Goal: Book appointment/travel/reservation

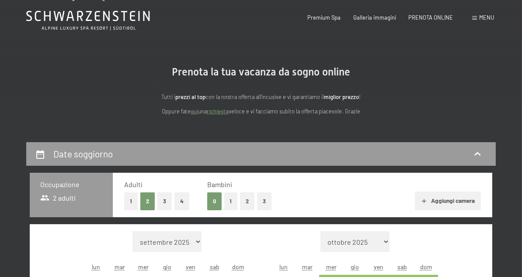
scroll to position [44, 0]
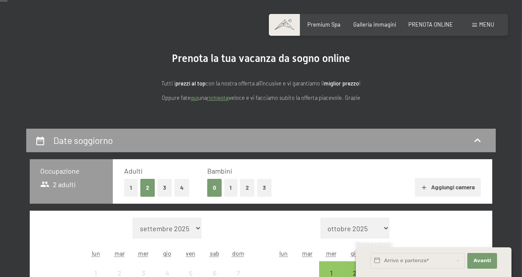
click at [235, 185] on button "1" at bounding box center [231, 188] width 14 height 18
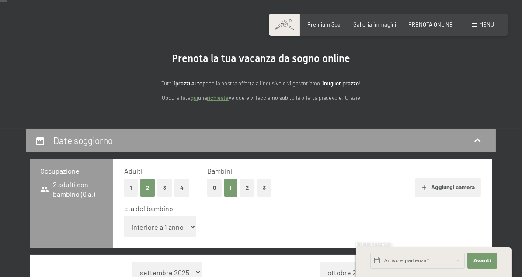
click at [177, 229] on select "inferiore a 1 anno 1 anno 2 anni 3 anni 4 anni 5 anni 6 anni 7 anni 8 anni 9 an…" at bounding box center [160, 227] width 72 height 21
select select "12"
click at [124, 217] on select "inferiore a 1 anno 1 anno 2 anni 3 anni 4 anni 5 anni 6 anni 7 anni 8 anni 9 an…" at bounding box center [160, 227] width 72 height 21
click at [293, 224] on div "età del bambino inferiore a 1 anno 1 anno 2 anni 3 anni 4 anni 5 anni 6 anni 7 …" at bounding box center [302, 222] width 357 height 37
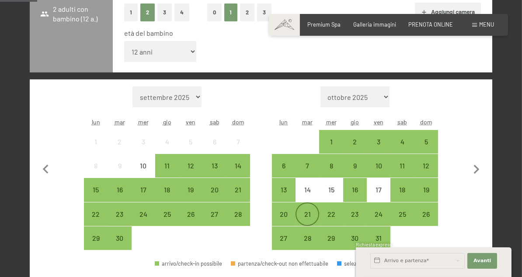
scroll to position [262, 0]
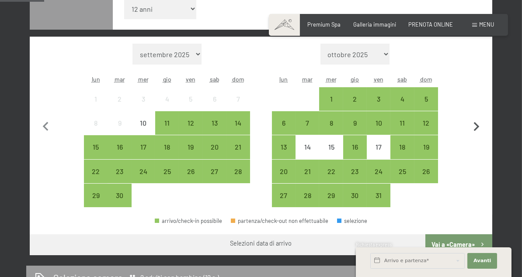
click at [475, 122] on icon "button" at bounding box center [476, 127] width 18 height 18
select select "[DATE]"
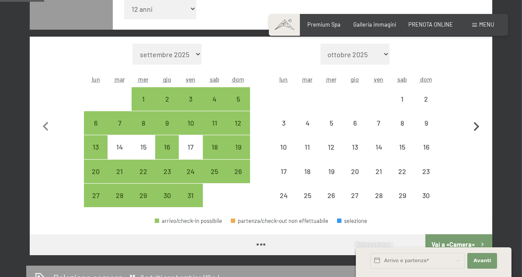
click at [475, 122] on icon "button" at bounding box center [476, 127] width 18 height 18
select select "[DATE]"
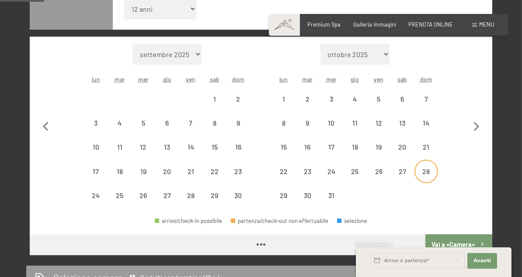
select select "[DATE]"
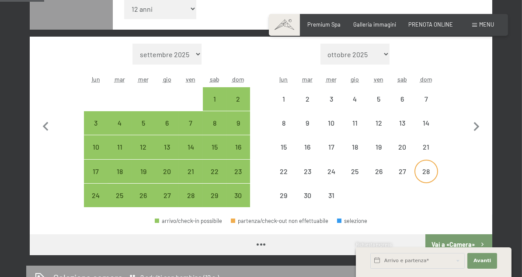
select select "[DATE]"
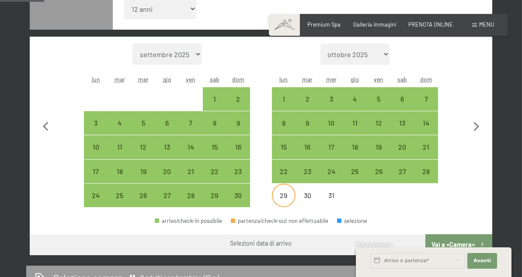
click at [277, 198] on div "29" at bounding box center [284, 203] width 22 height 22
select select "[DATE]"
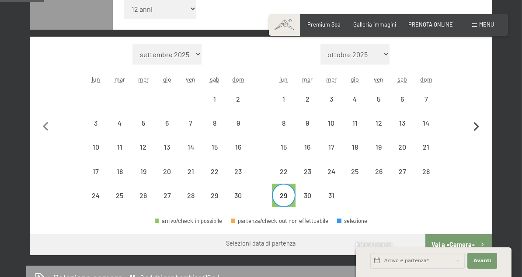
click at [475, 127] on icon "button" at bounding box center [476, 127] width 18 height 18
select select "[DATE]"
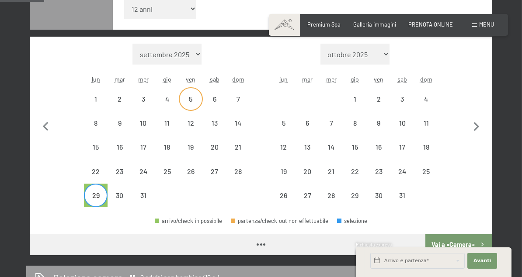
select select "[DATE]"
click at [402, 99] on div "3" at bounding box center [402, 107] width 22 height 22
select select "[DATE]"
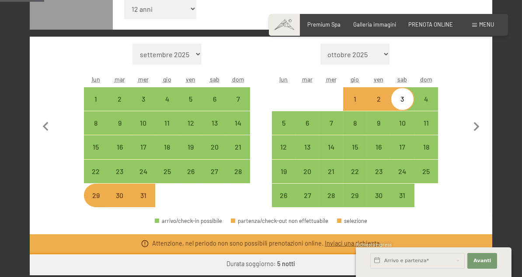
click at [380, 101] on div "2" at bounding box center [378, 107] width 22 height 22
select select "[DATE]"
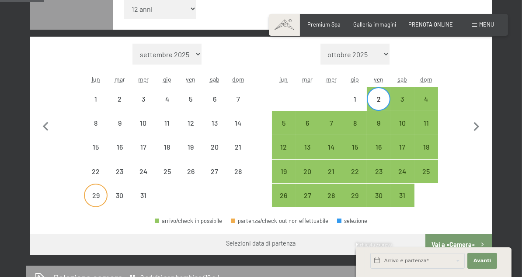
click at [93, 198] on div "29" at bounding box center [96, 203] width 22 height 22
select select "[DATE]"
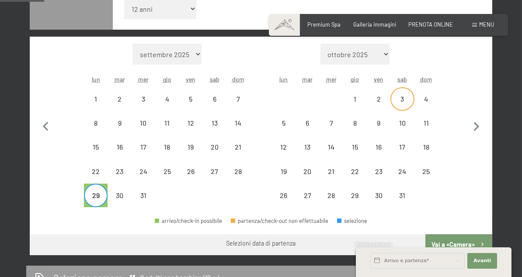
click at [401, 100] on div "3" at bounding box center [402, 107] width 22 height 22
select select "[DATE]"
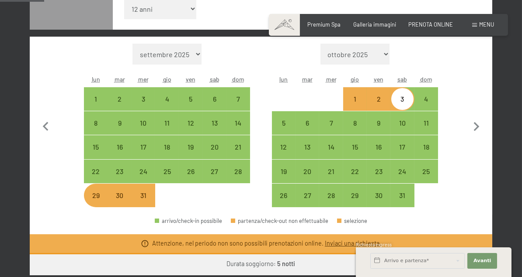
click at [464, 157] on div "Mese/anno [DATE] [DATE] [DATE] [DATE] [DATE] [DATE] [DATE] [DATE] [DATE] [DATE]…" at bounding box center [261, 126] width 435 height 164
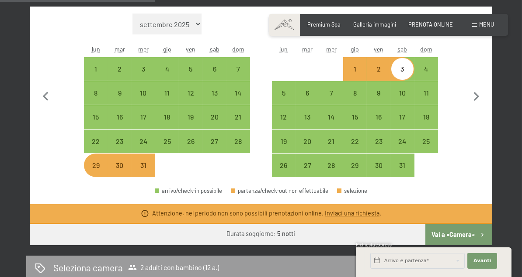
scroll to position [306, 0]
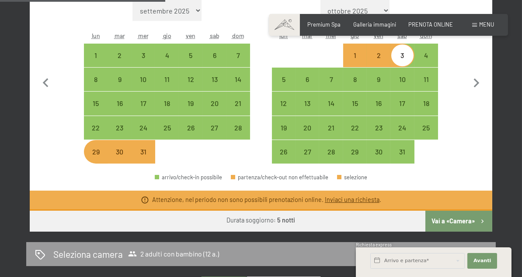
click at [115, 157] on div "30" at bounding box center [119, 160] width 22 height 22
select select "[DATE]"
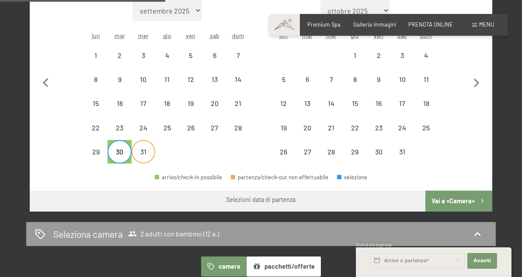
click at [136, 154] on div "31" at bounding box center [143, 160] width 22 height 22
select select "[DATE]"
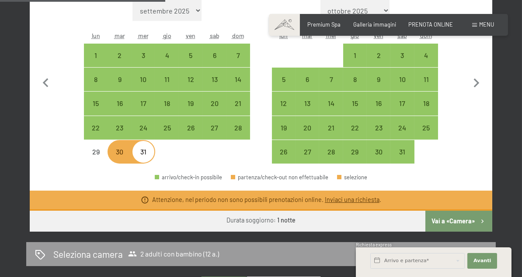
click at [148, 156] on div "31" at bounding box center [143, 160] width 22 height 22
select select "[DATE]"
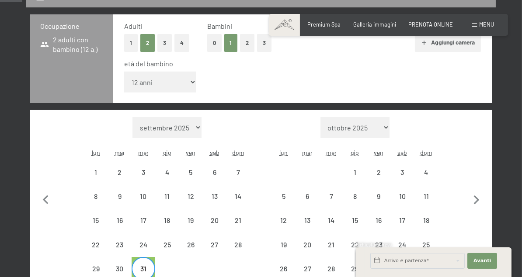
scroll to position [131, 0]
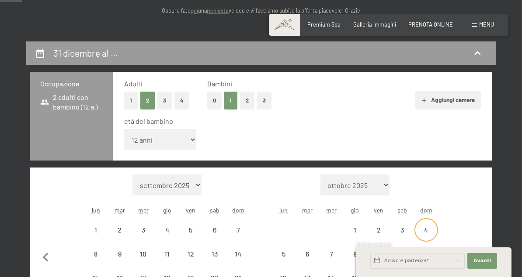
click at [421, 227] on div "4" at bounding box center [426, 238] width 22 height 22
select select "[DATE]"
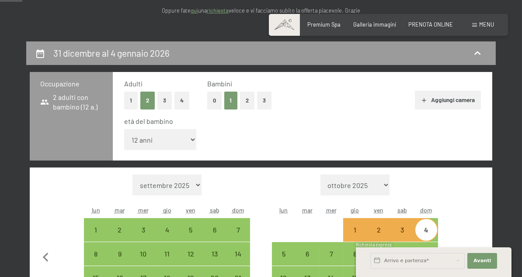
click at [448, 194] on div "Mese/anno [DATE] [DATE] [DATE] [DATE] [DATE] [DATE] [DATE] [DATE] [DATE] [DATE]…" at bounding box center [261, 257] width 435 height 164
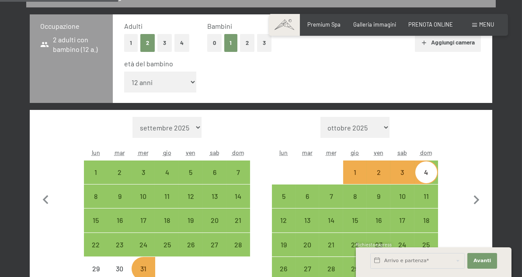
scroll to position [218, 0]
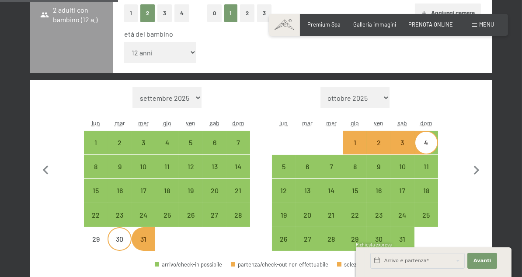
click at [111, 239] on div "30" at bounding box center [119, 247] width 22 height 22
select select "[DATE]"
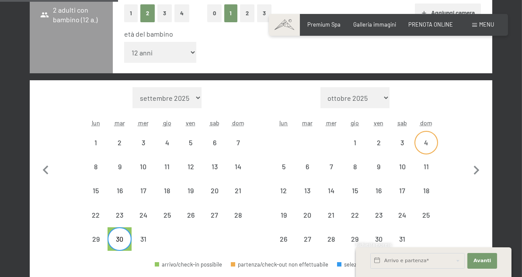
click at [423, 142] on div "4" at bounding box center [426, 150] width 22 height 22
select select "[DATE]"
